Goal: Book appointment/travel/reservation

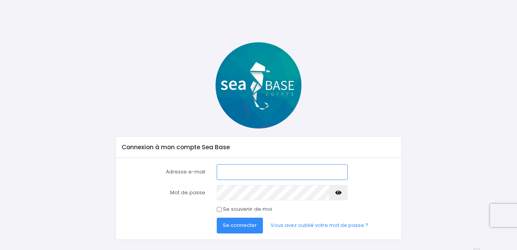
type input "[PERSON_NAME][EMAIL_ADDRESS][DOMAIN_NAME]"
click at [250, 229] on span "Se connecter" at bounding box center [240, 225] width 34 height 7
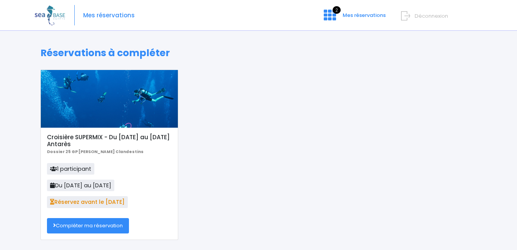
drag, startPoint x: 0, startPoint y: 0, endPoint x: 377, endPoint y: 137, distance: 401.0
click at [377, 137] on div "Croisière SUPERMIX - Du 01/11/25 au 08/11/25 Antarès Dossier 25 GP Nicolas Poul…" at bounding box center [259, 161] width 448 height 182
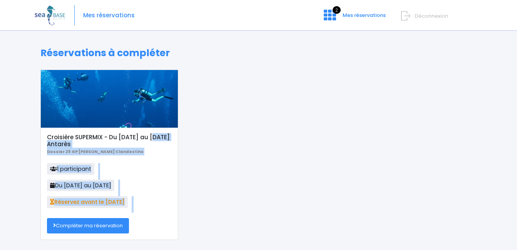
drag, startPoint x: 377, startPoint y: 137, endPoint x: 342, endPoint y: 191, distance: 64.2
click at [342, 191] on div "Croisière SUPERMIX - Du 01/11/25 au 08/11/25 Antarès Dossier 25 GP Nicolas Poul…" at bounding box center [259, 161] width 448 height 182
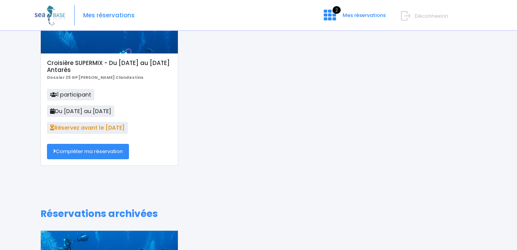
scroll to position [67, 0]
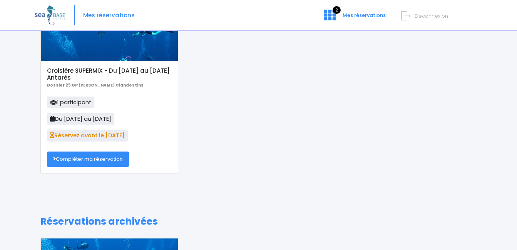
click at [97, 158] on link "Compléter ma réservation" at bounding box center [88, 159] width 82 height 15
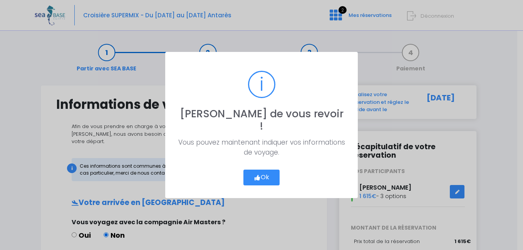
click at [267, 173] on button "Ok" at bounding box center [261, 178] width 36 height 16
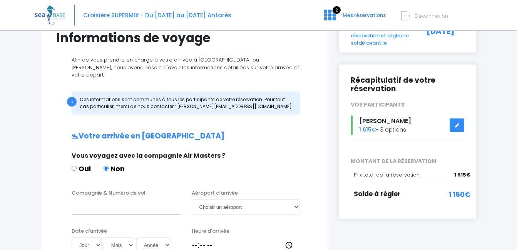
scroll to position [82, 0]
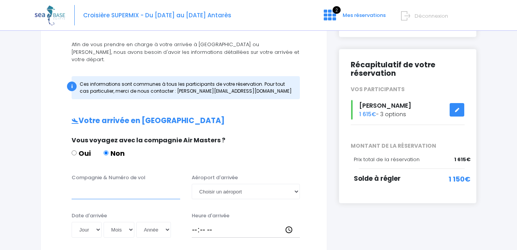
click at [104, 184] on input "Compagnie & Numéro de vol" at bounding box center [126, 191] width 109 height 15
type input "easyjet"
click at [296, 186] on select "Choisir un aéroport Hurghada Marsa Alam" at bounding box center [246, 191] width 109 height 15
select select "Hurghada"
click at [192, 184] on select "Choisir un aéroport Hurghada Marsa Alam" at bounding box center [246, 191] width 109 height 15
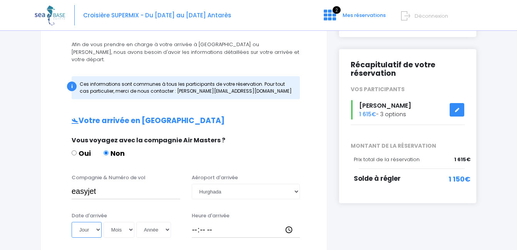
click at [97, 224] on select "Jour 01 02 03 04 05 06 07 08 09 10 11 12 13 14 15 16 17 18 19 20 21 22 23 24 25…" at bounding box center [87, 229] width 30 height 15
select select "01"
click at [72, 222] on select "Jour 01 02 03 04 05 06 07 08 09 10 11 12 13 14 15 16 17 18 19 20 21 22 23 24 25…" at bounding box center [87, 229] width 30 height 15
click at [128, 222] on select "Mois 01 02 03 04 05 06 07 08 09 10 11 12" at bounding box center [119, 229] width 31 height 15
select select "11"
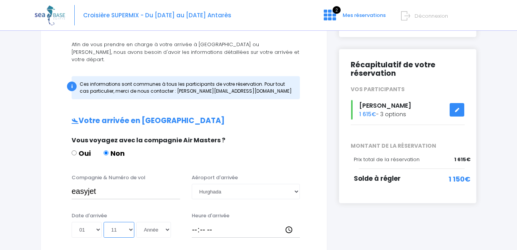
click at [104, 222] on select "Mois 01 02 03 04 05 06 07 08 09 10 11 12" at bounding box center [119, 229] width 31 height 15
click at [170, 222] on select "Année 2045 2044 2043 2042 2041 2040 2039 2038 2037 2036 2035 2034 2033 2032 203…" at bounding box center [153, 229] width 35 height 15
select select "2025"
click at [136, 222] on select "Année 2045 2044 2043 2042 2041 2040 2039 2038 2037 2036 2035 2034 2033 2032 203…" at bounding box center [153, 229] width 35 height 15
type input "2025-11-01"
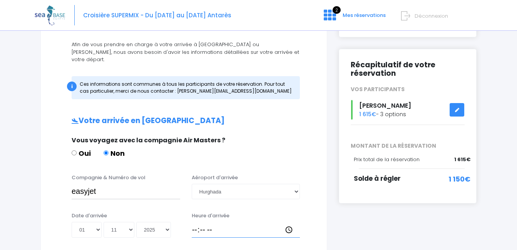
click at [196, 224] on input "Heure d'arrivée" at bounding box center [246, 229] width 109 height 15
type input "13:30"
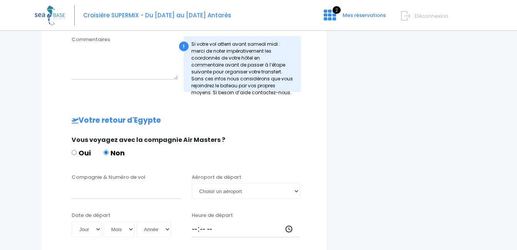
scroll to position [79, 0]
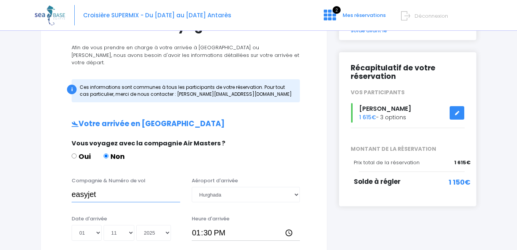
click at [105, 192] on input "easyjet" at bounding box center [126, 194] width 109 height 15
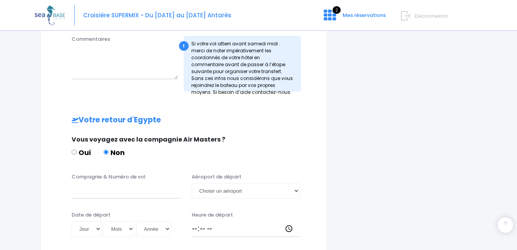
scroll to position [305, 0]
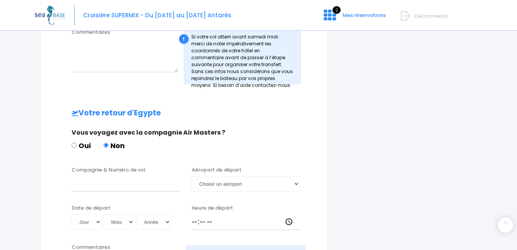
type input "easyjet ESZ1593"
click at [76, 176] on input "Compagnie & Numéro de vol" at bounding box center [126, 183] width 109 height 15
type input "EASYJET ESZ1594"
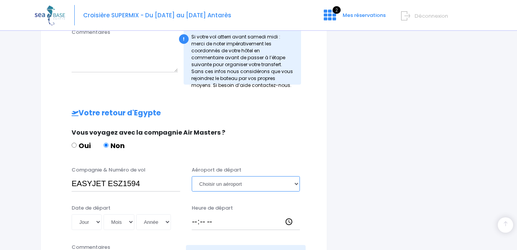
click at [296, 180] on select "Choisir un aéroport Hurghada Marsa Alam" at bounding box center [246, 183] width 109 height 15
select select "Hurghada"
click at [192, 176] on select "Choisir un aéroport Hurghada Marsa Alam" at bounding box center [246, 183] width 109 height 15
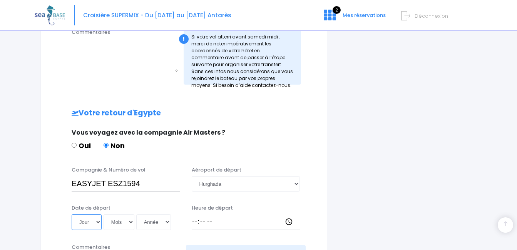
click at [97, 215] on select "Jour 01 02 03 04 05 06 07 08 09 10 11 12 13 14 15 16 17 18 19 20 21 22 23 24 25…" at bounding box center [87, 222] width 30 height 15
select select "08"
click at [72, 215] on select "Jour 01 02 03 04 05 06 07 08 09 10 11 12 13 14 15 16 17 18 19 20 21 22 23 24 25…" at bounding box center [87, 222] width 30 height 15
click at [126, 218] on select "Mois 01 02 03 04 05 06 07 08 09 10 11 12" at bounding box center [119, 222] width 31 height 15
select select "11"
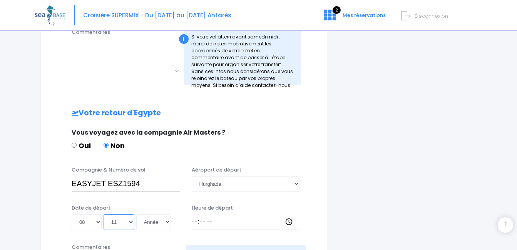
click at [104, 215] on select "Mois 01 02 03 04 05 06 07 08 09 10 11 12" at bounding box center [119, 222] width 31 height 15
click at [156, 217] on select "Année 2045 2044 2043 2042 2041 2040 2039 2038 2037 2036 2035 2034 2033 2032 203…" at bounding box center [153, 222] width 35 height 15
select select "2025"
click at [136, 215] on select "Année 2045 2044 2043 2042 2041 2040 2039 2038 2037 2036 2035 2034 2033 2032 203…" at bounding box center [153, 222] width 35 height 15
type input "2025-11-08"
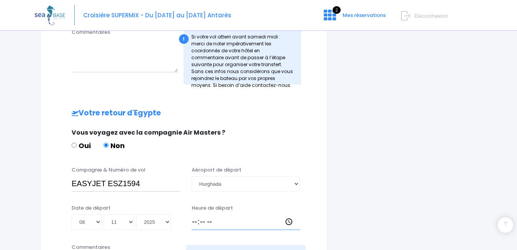
click at [194, 216] on input "Heure de départ" at bounding box center [246, 222] width 109 height 15
type input "14:30"
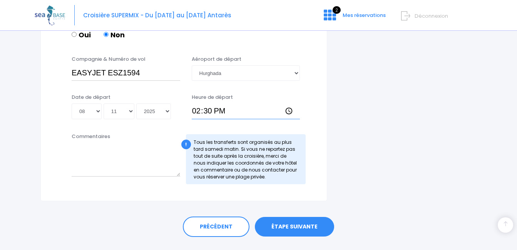
scroll to position [426, 0]
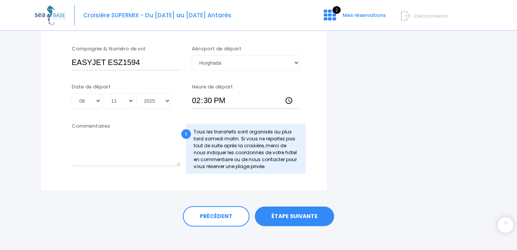
click at [470, 205] on div "PRÉCÉDENT ÉTAPE SUIVANTE" at bounding box center [258, 215] width 436 height 48
click at [311, 207] on link "ÉTAPE SUIVANTE" at bounding box center [294, 217] width 79 height 20
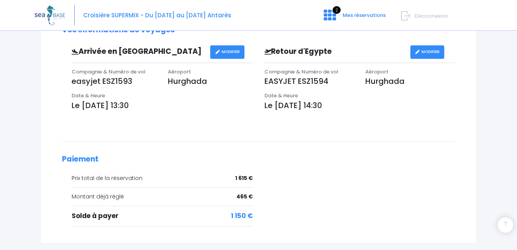
scroll to position [283, 0]
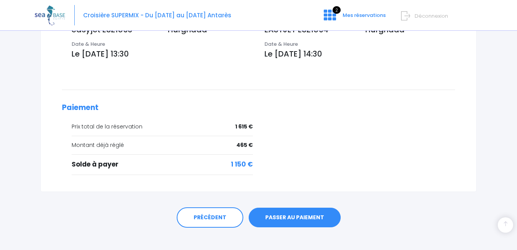
click at [307, 214] on link "PASSER AU PAIEMENT" at bounding box center [295, 218] width 92 height 20
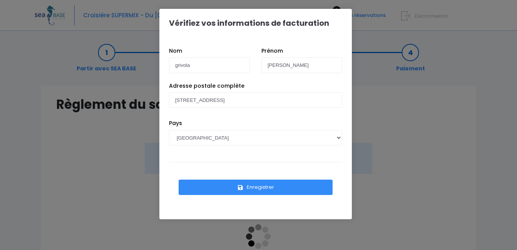
click at [265, 185] on button "Enregistrer" at bounding box center [256, 187] width 154 height 15
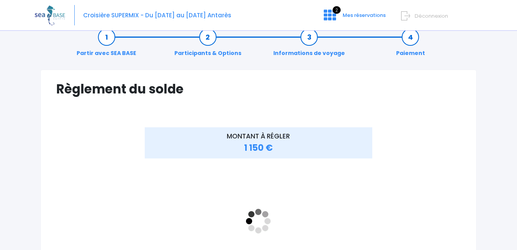
scroll to position [67, 0]
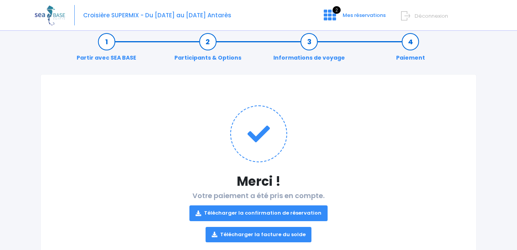
scroll to position [15, 0]
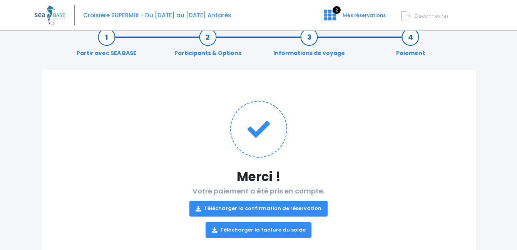
click at [278, 209] on link "Télécharger la confirmation de réservation" at bounding box center [259, 208] width 138 height 15
click at [275, 231] on link "Télécharger la facture du solde" at bounding box center [259, 230] width 106 height 15
click at [275, 228] on link "Télécharger la facture du solde" at bounding box center [259, 230] width 106 height 15
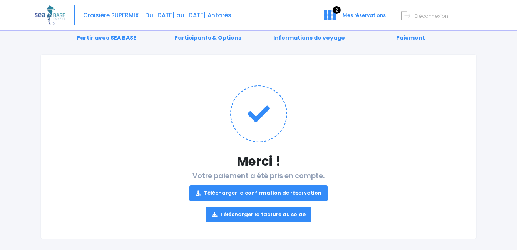
scroll to position [39, 0]
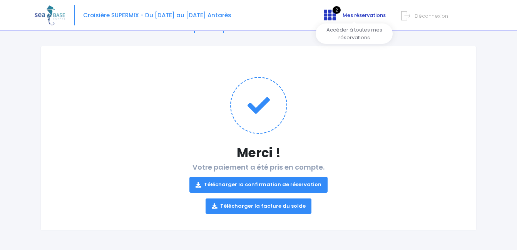
click at [345, 13] on span "Mes réservations" at bounding box center [364, 15] width 43 height 7
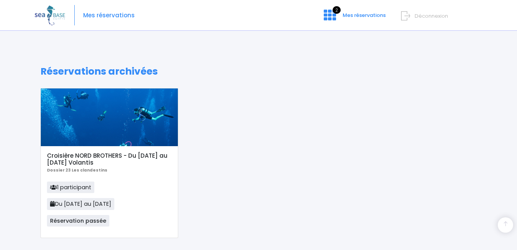
scroll to position [17, 0]
